Goal: Task Accomplishment & Management: Use online tool/utility

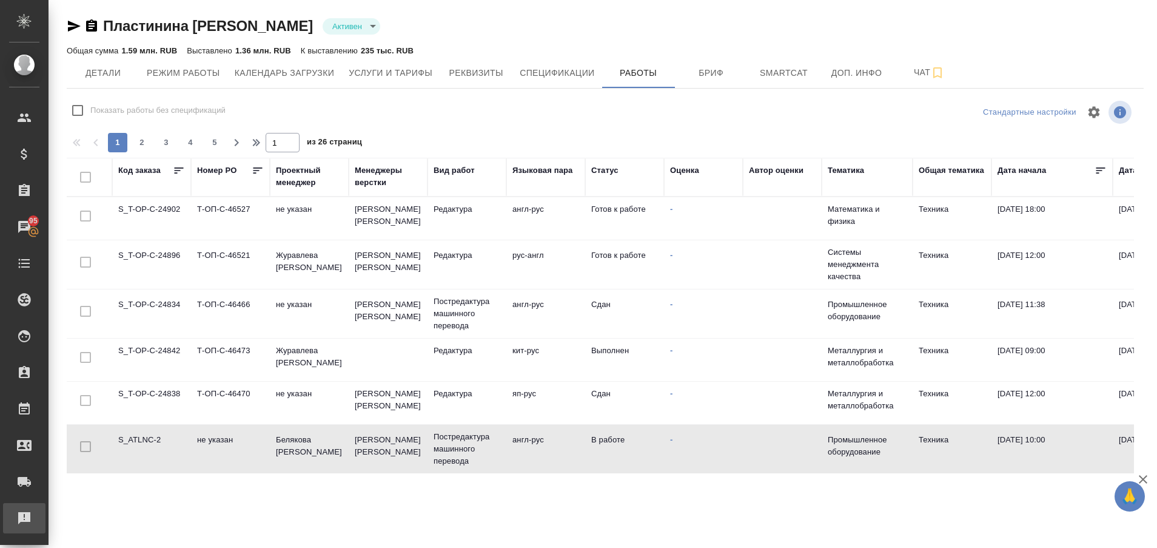
click at [24, 513] on div "Рекламации" at bounding box center [9, 518] width 30 height 18
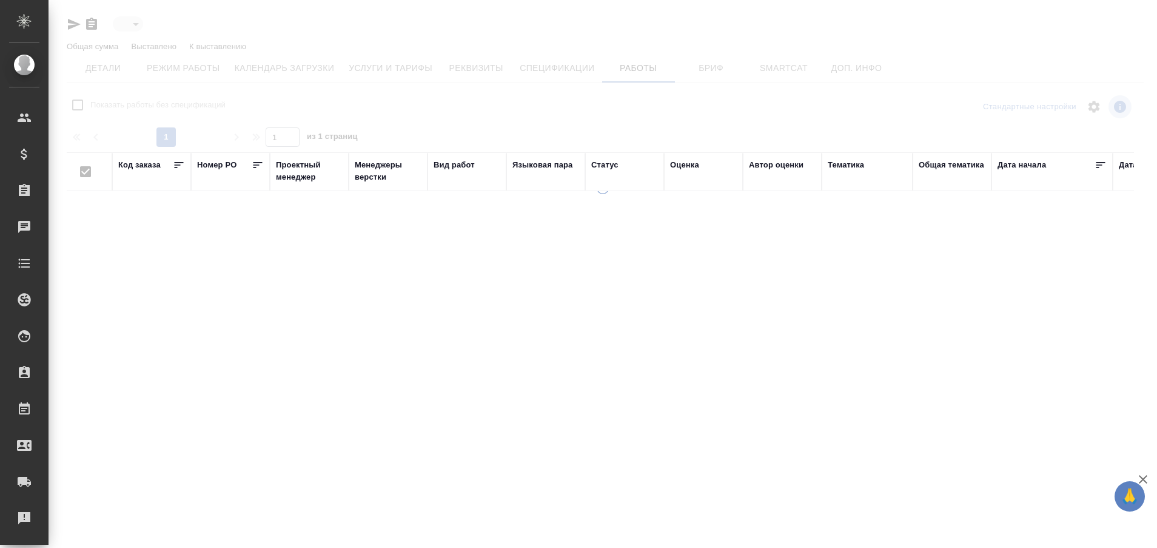
type input "active"
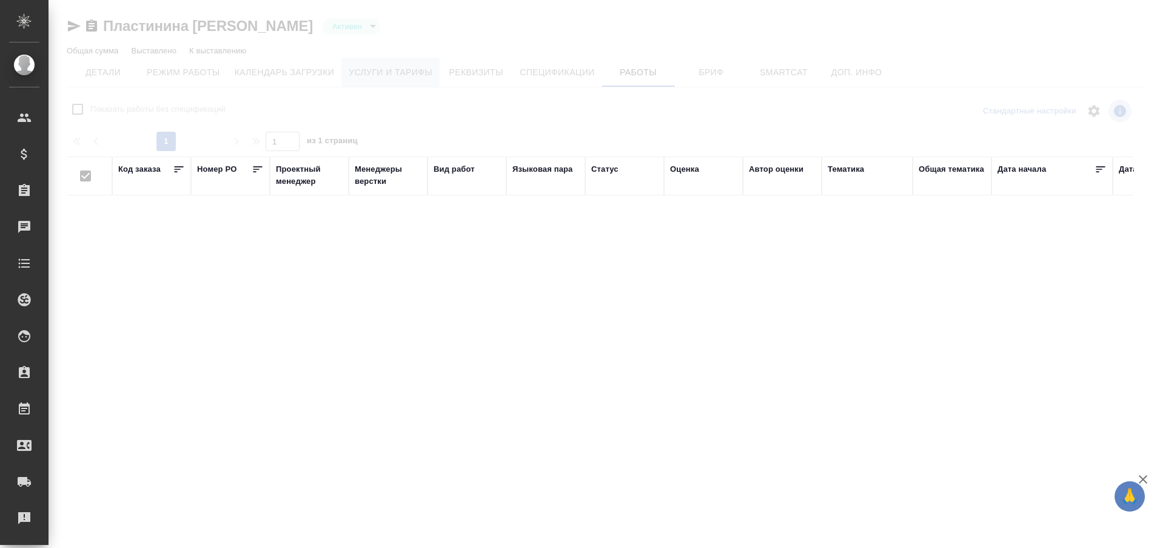
checkbox input "false"
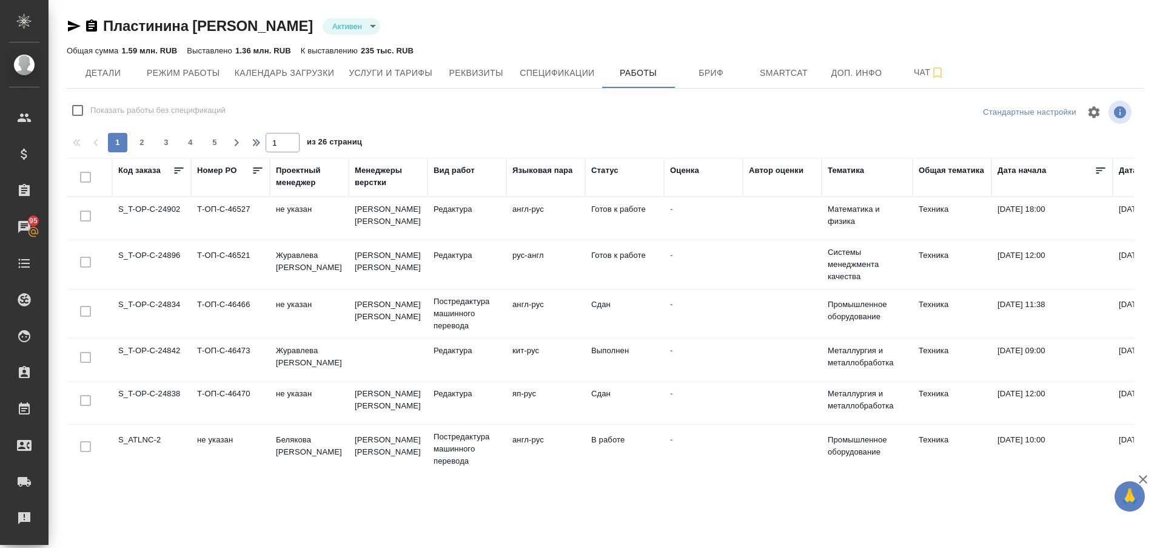
click at [159, 439] on td "S_ATLNC-2" at bounding box center [151, 449] width 79 height 42
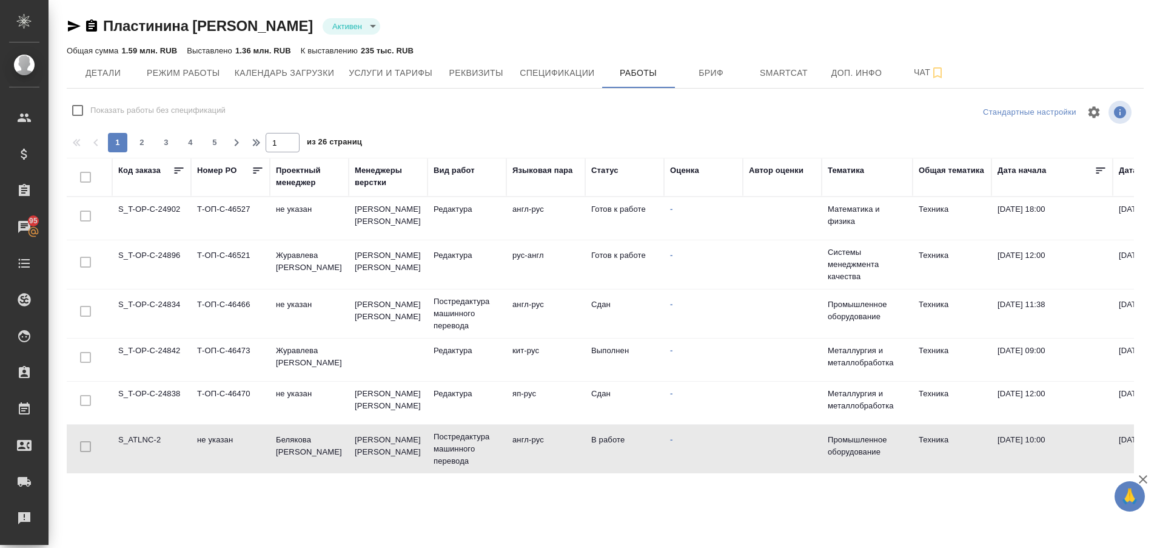
click at [159, 439] on td "S_ATLNC-2" at bounding box center [151, 449] width 79 height 42
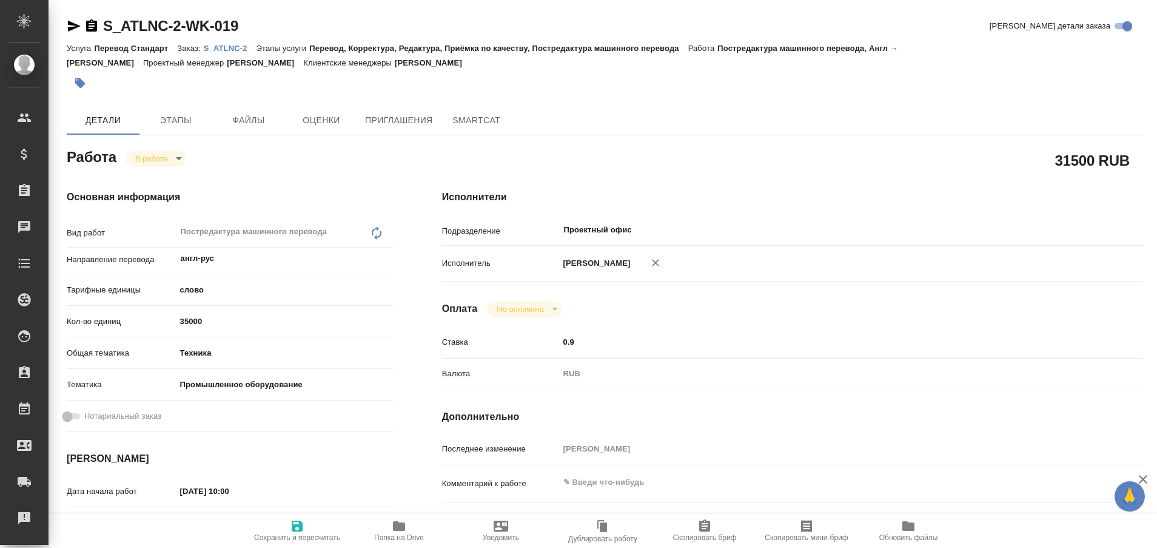
type textarea "x"
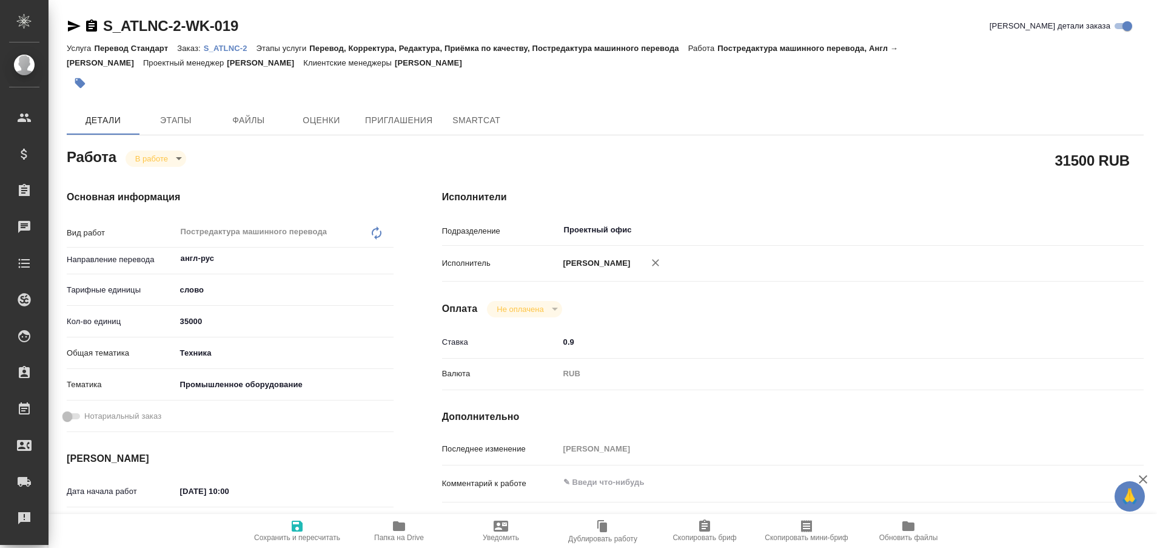
type textarea "x"
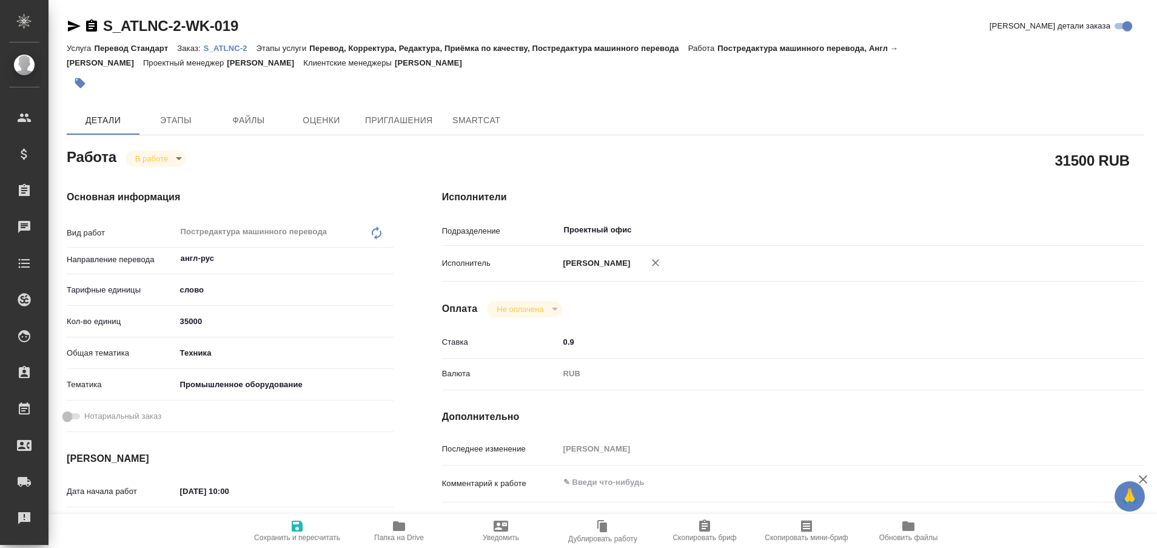
type textarea "x"
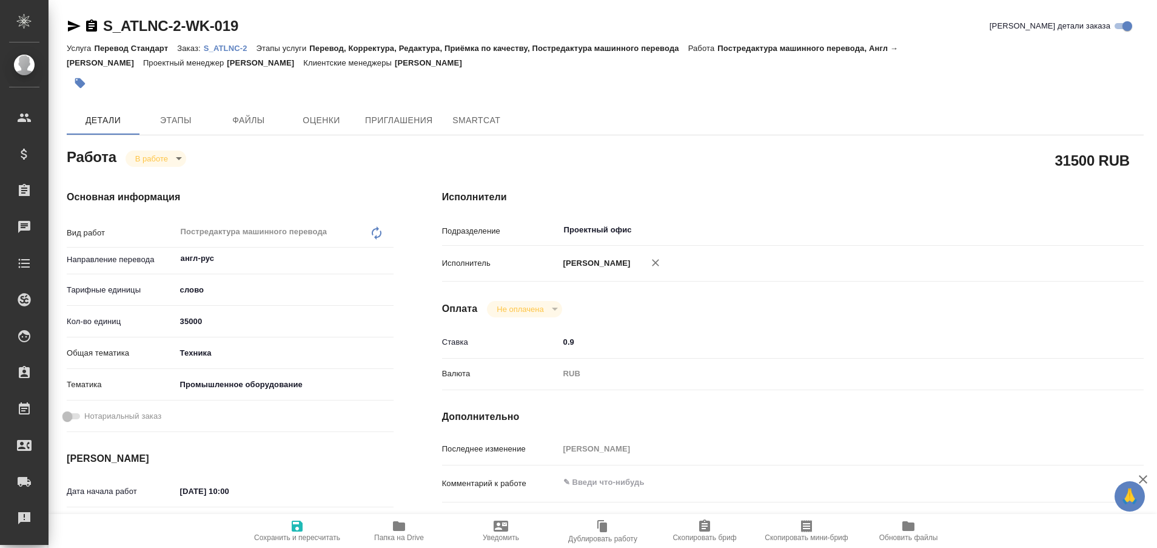
type textarea "x"
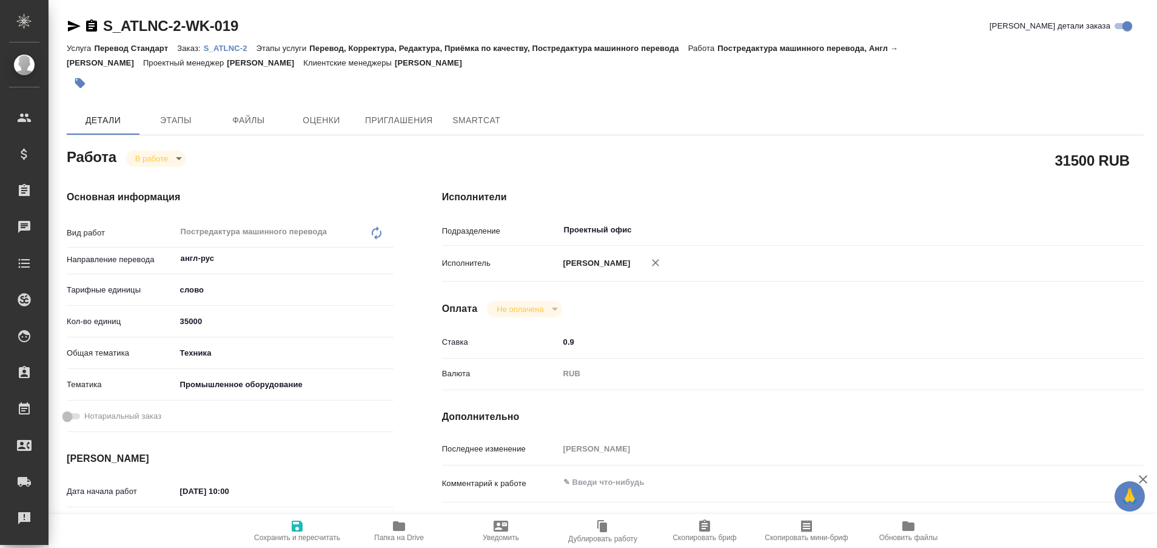
type textarea "x"
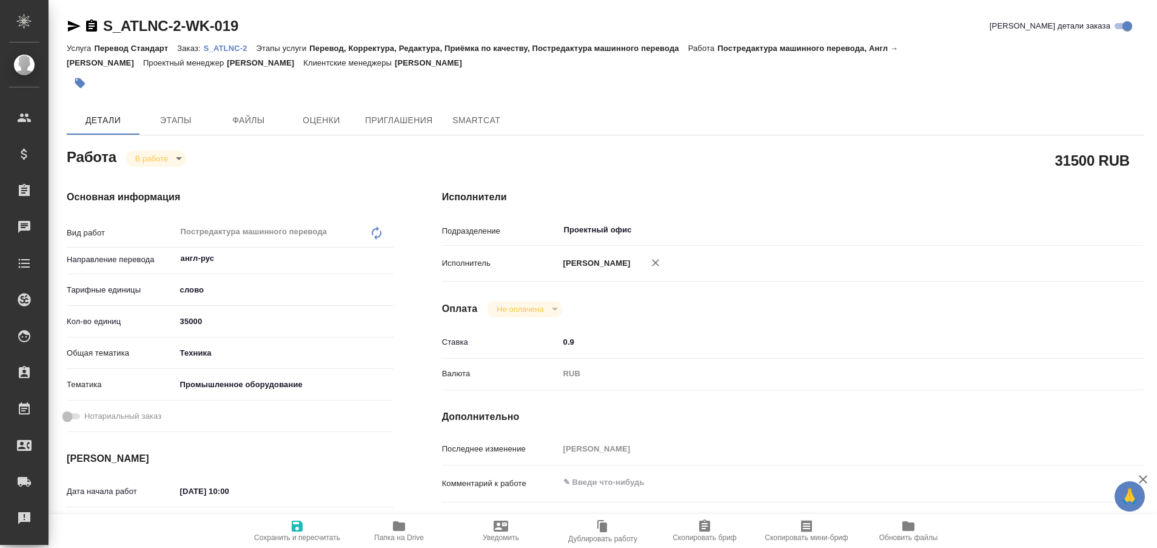
type textarea "x"
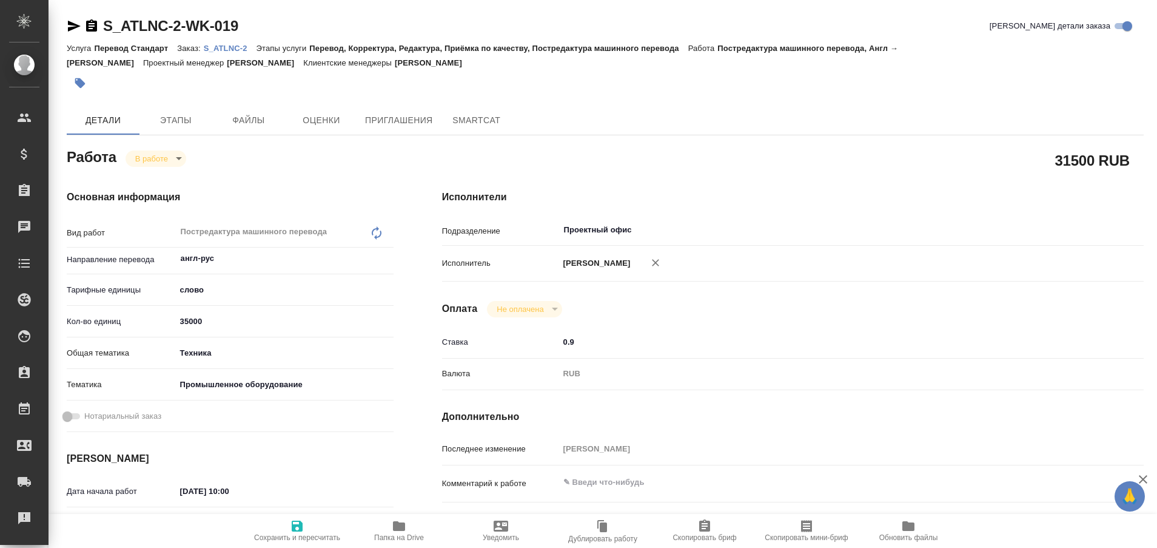
type textarea "x"
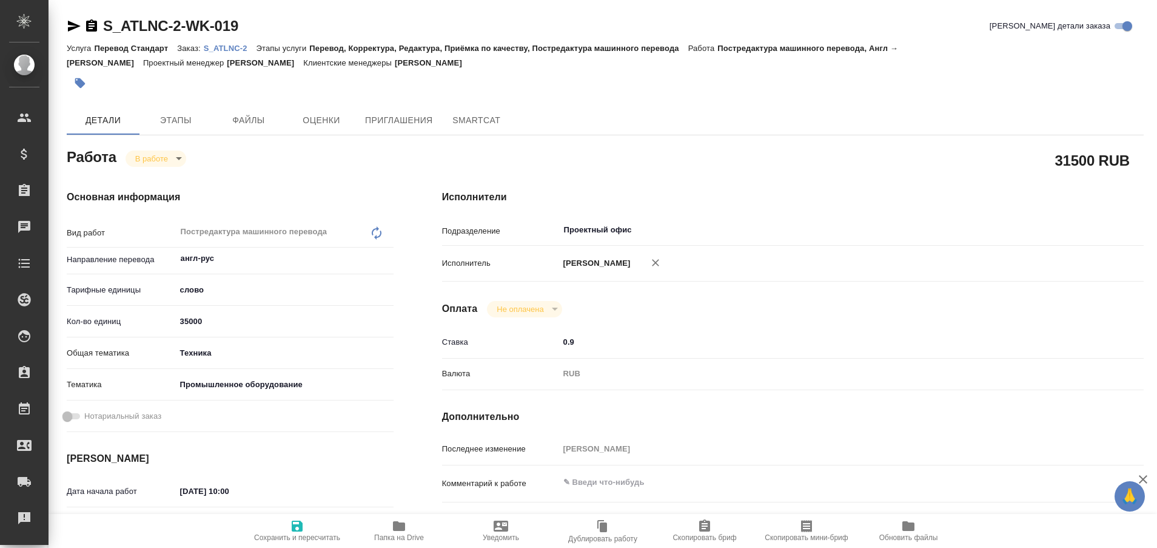
type textarea "x"
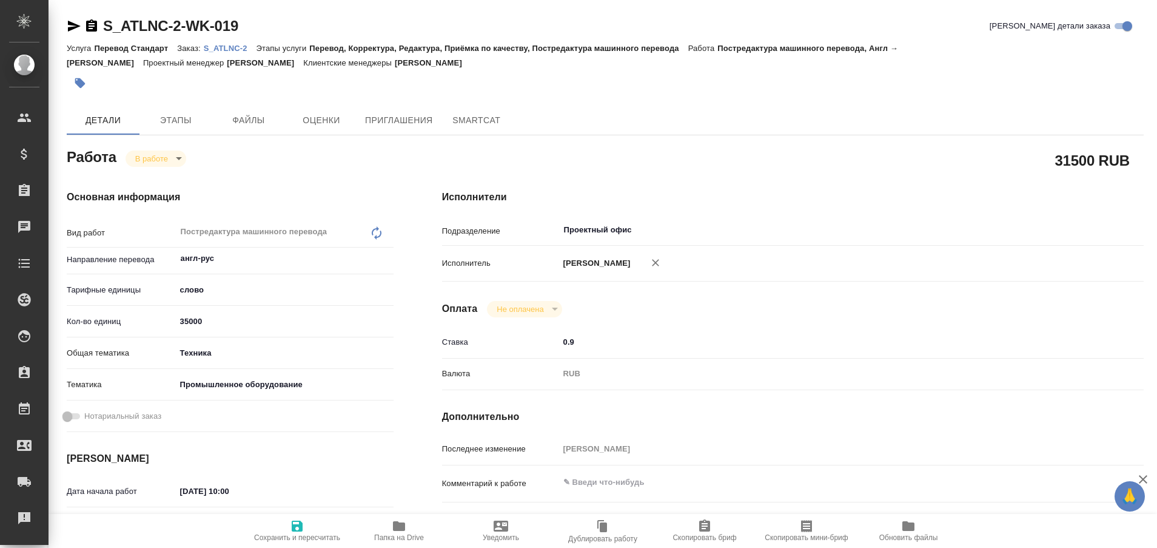
type textarea "x"
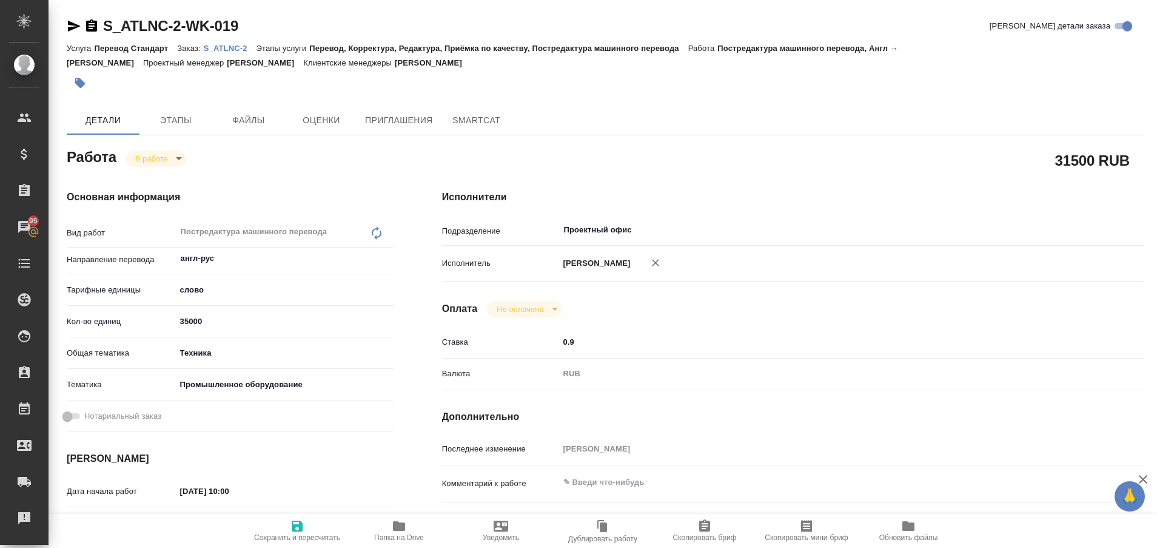
type textarea "x"
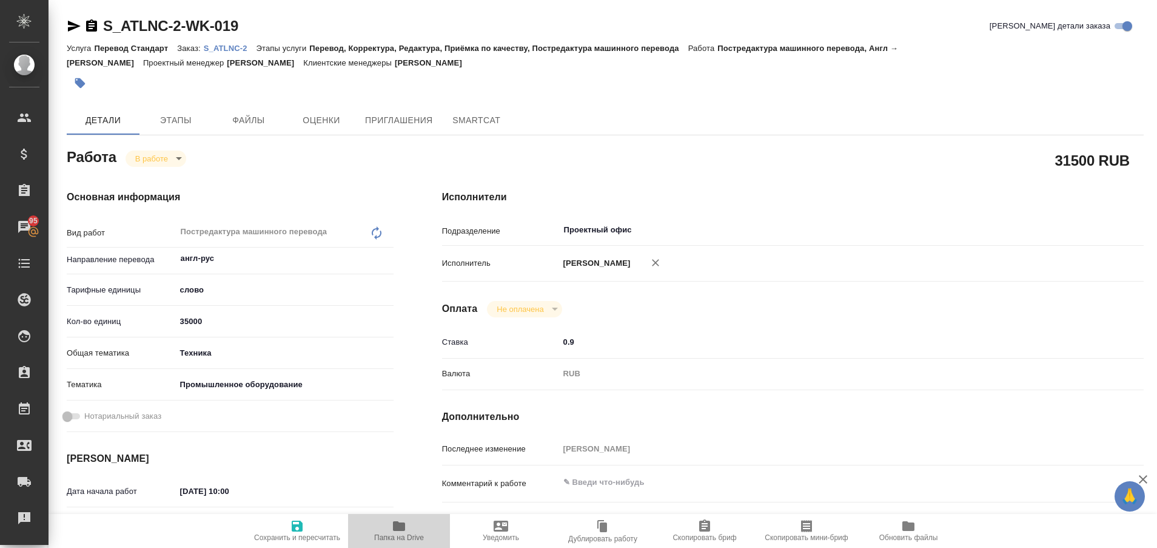
click at [395, 525] on icon "button" at bounding box center [399, 526] width 12 height 10
